Goal: Check status: Check status

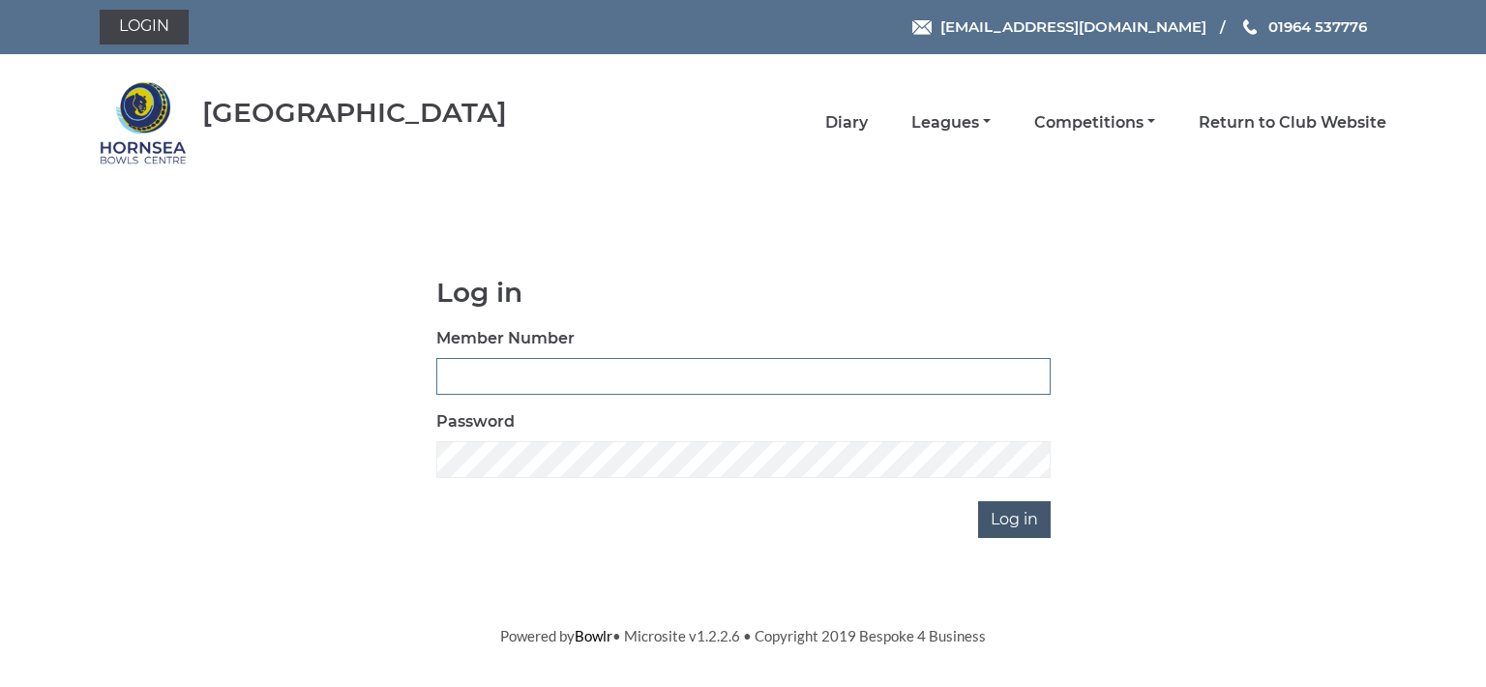
type input "0713"
click at [1004, 519] on input "Log in" at bounding box center [1014, 519] width 73 height 37
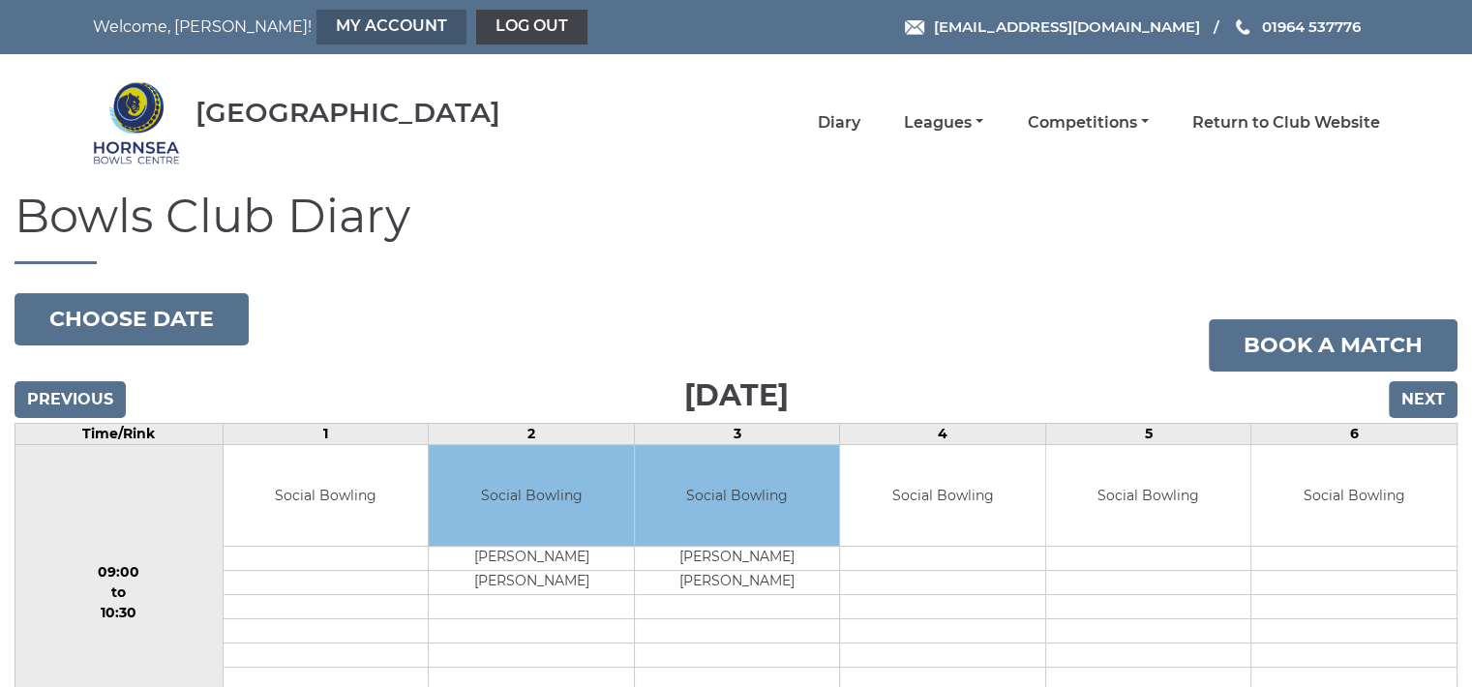
drag, startPoint x: 294, startPoint y: 5, endPoint x: 300, endPoint y: 19, distance: 15.6
click at [300, 19] on div "Welcome, Paul! My Account Log out hornseaindoorbowls@gmail.com 01964 537776" at bounding box center [736, 27] width 1316 height 54
click at [316, 19] on link "My Account" at bounding box center [391, 27] width 150 height 35
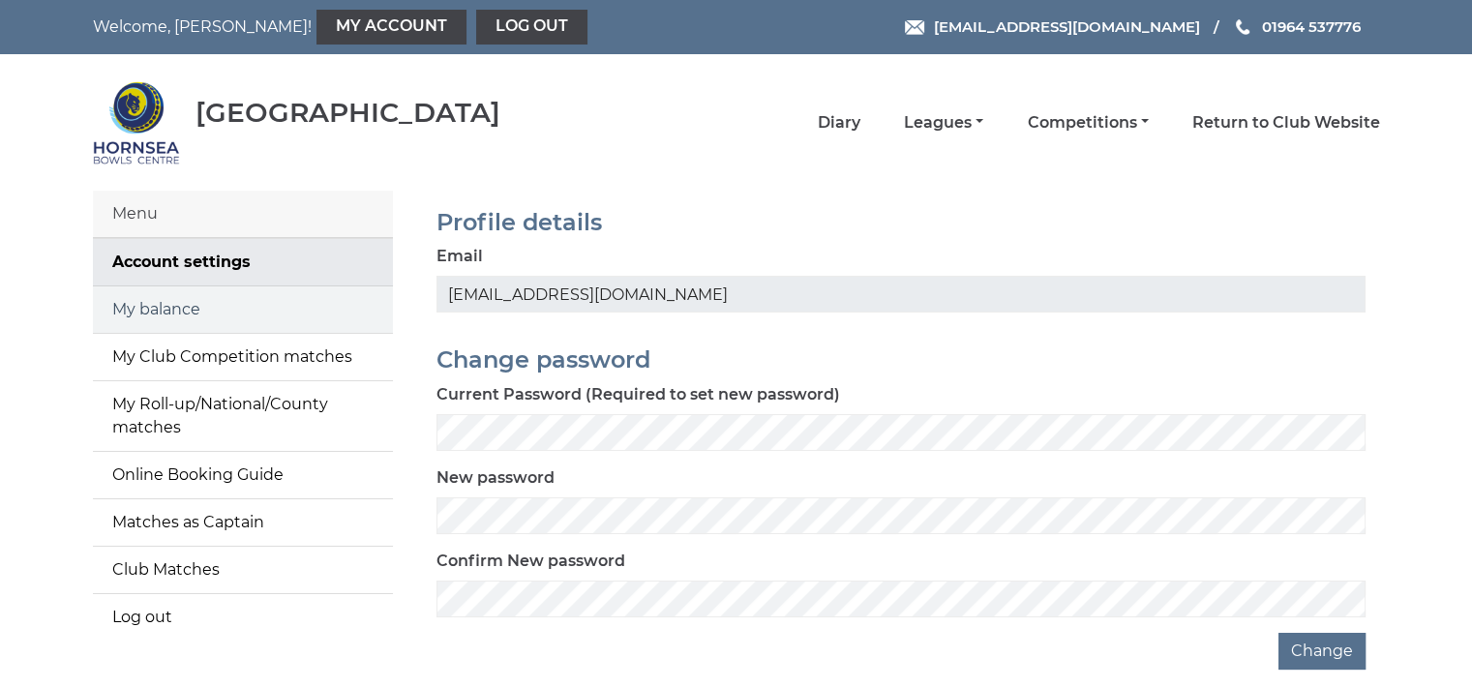
click at [239, 303] on link "My balance" at bounding box center [243, 309] width 300 height 46
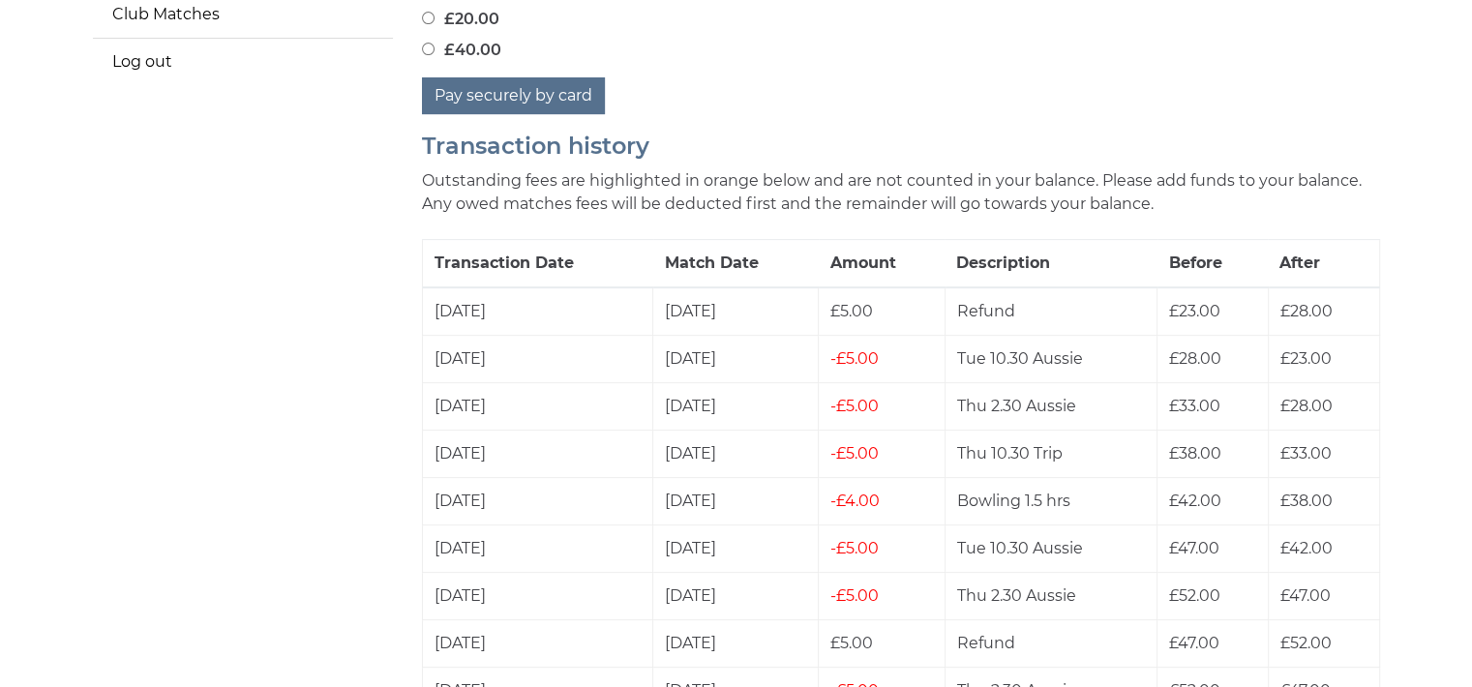
scroll to position [568, 0]
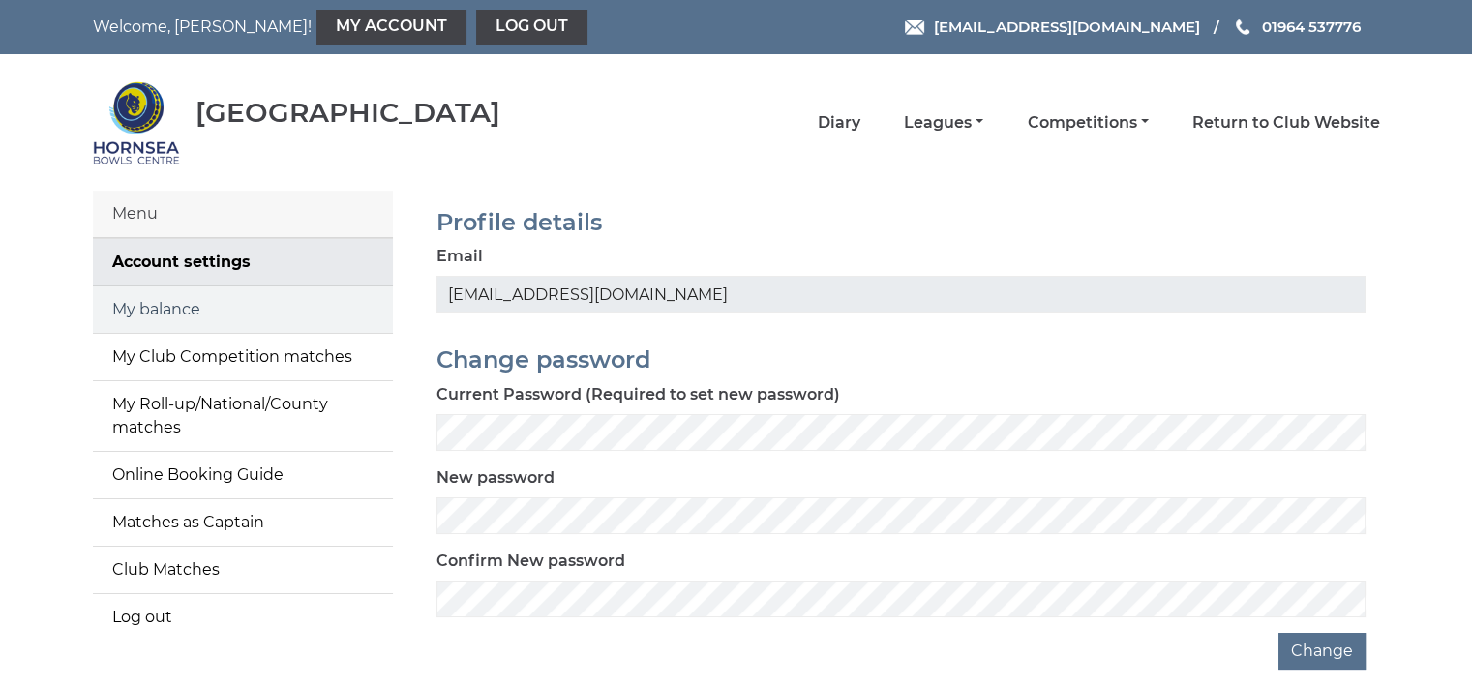
click at [269, 322] on link "My balance" at bounding box center [243, 309] width 300 height 46
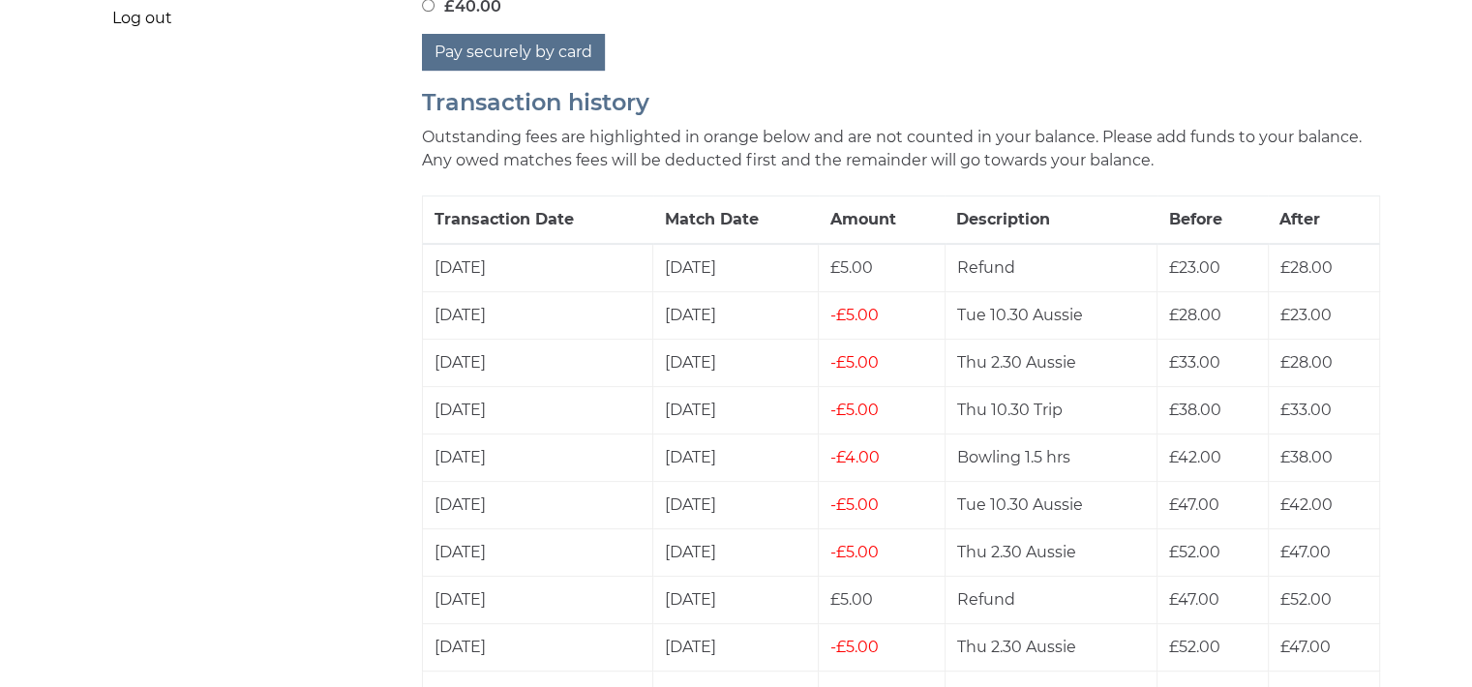
scroll to position [607, 0]
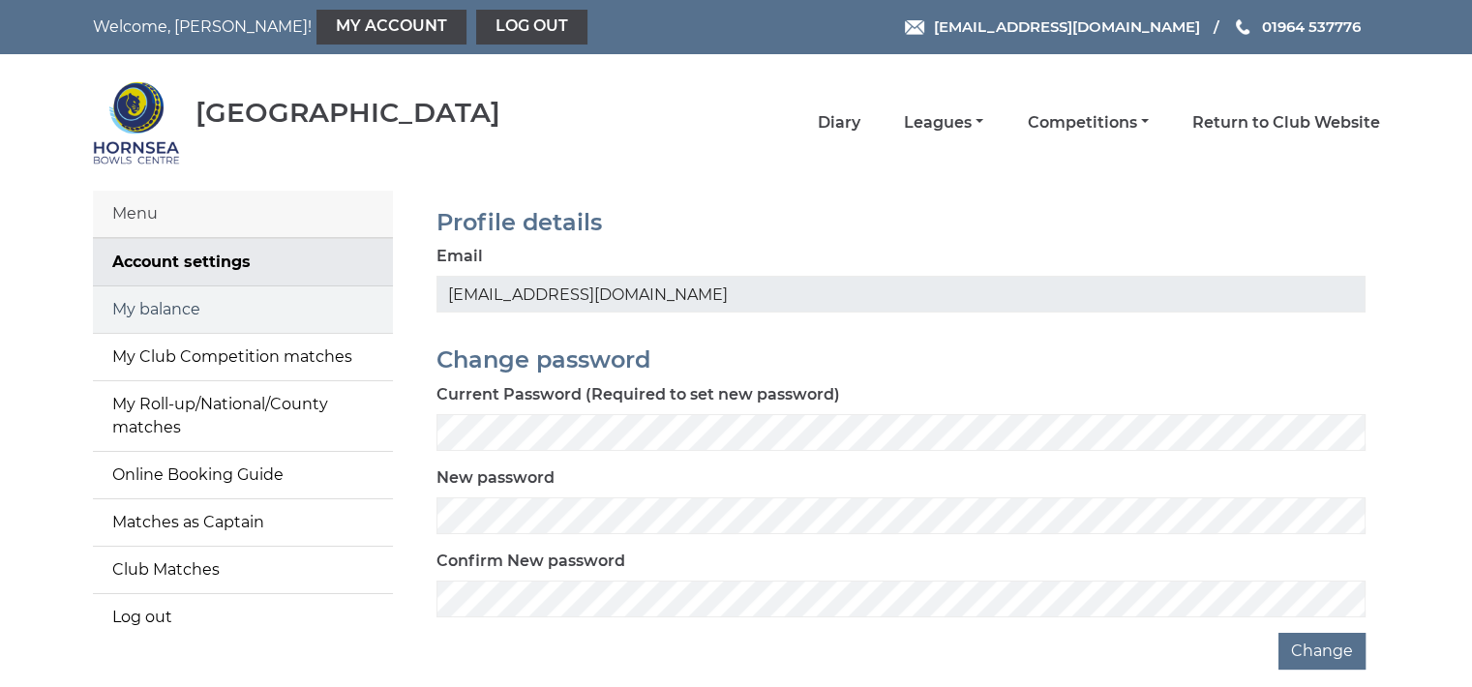
click at [307, 305] on link "My balance" at bounding box center [243, 309] width 300 height 46
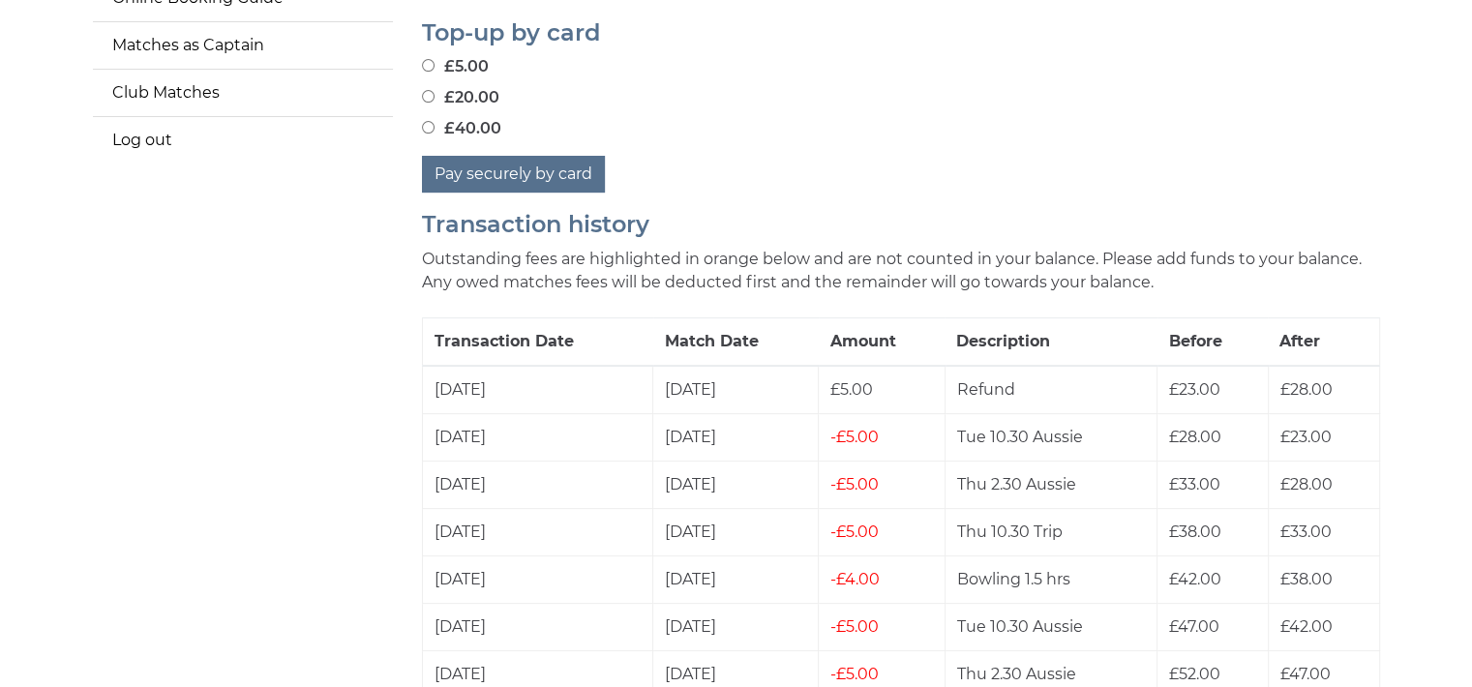
scroll to position [529, 0]
